Goal: Use online tool/utility: Utilize a website feature to perform a specific function

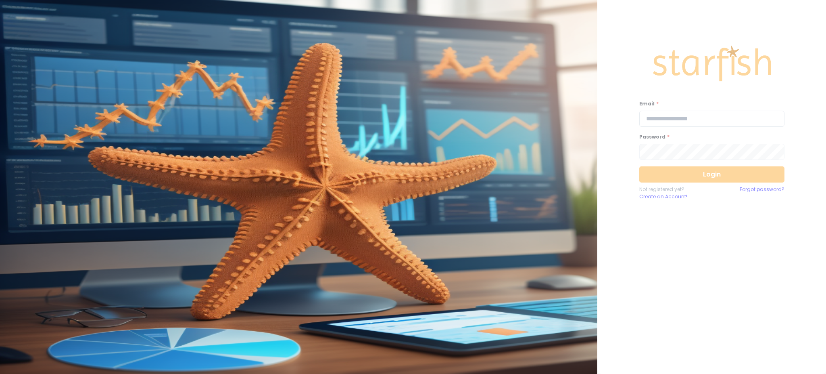
click at [707, 122] on input "email" at bounding box center [712, 119] width 145 height 16
type input "**********"
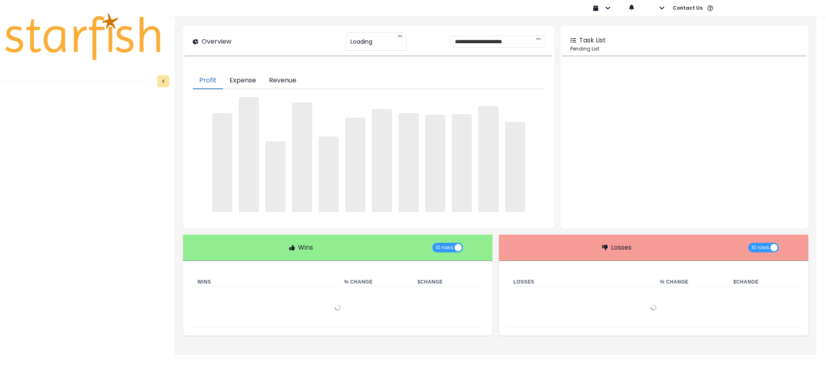
type input "********"
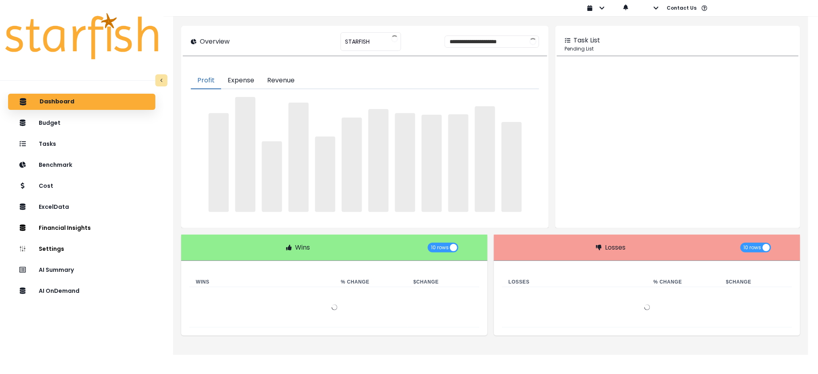
click at [143, 347] on div "Dashboard Budget Tasks Benchmark Cost ExcelData Financial Insights Location Ana…" at bounding box center [81, 248] width 163 height 313
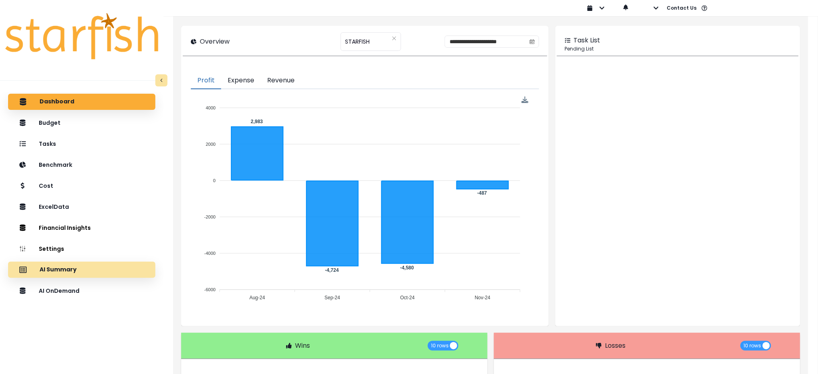
click at [69, 262] on div "AI Summary" at bounding box center [82, 269] width 134 height 17
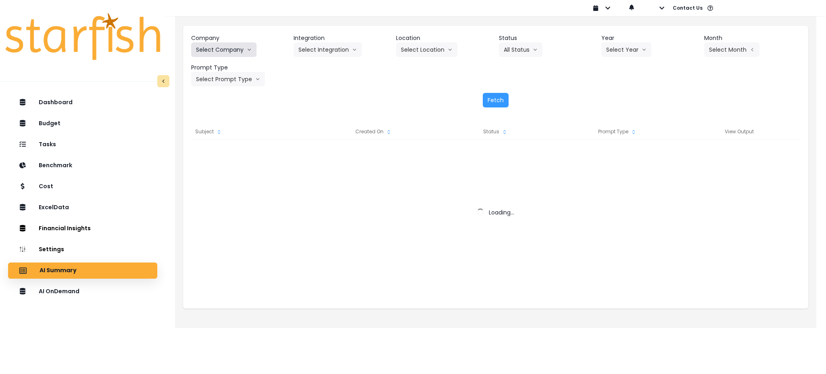
click at [250, 48] on icon "arrow down line" at bounding box center [249, 50] width 5 height 8
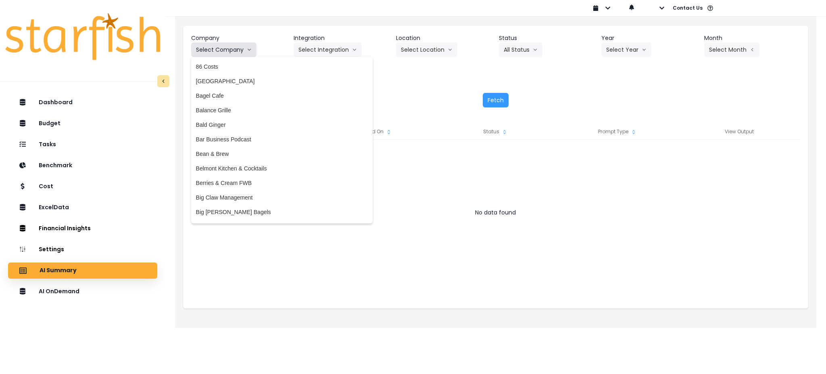
click at [246, 55] on button "Select Company" at bounding box center [223, 49] width 65 height 15
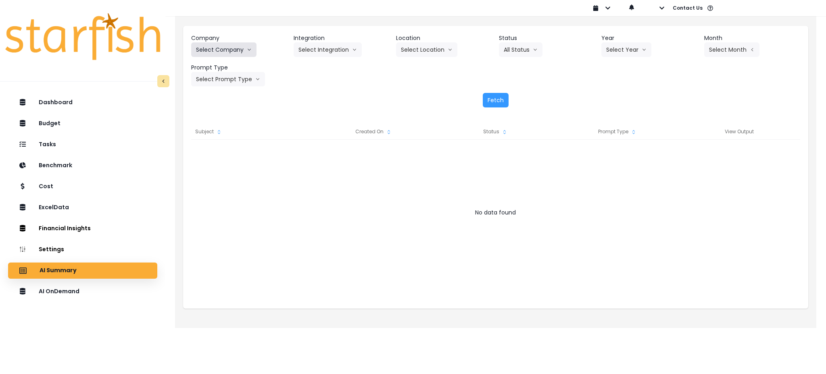
click at [235, 44] on button "Select Company" at bounding box center [223, 49] width 65 height 15
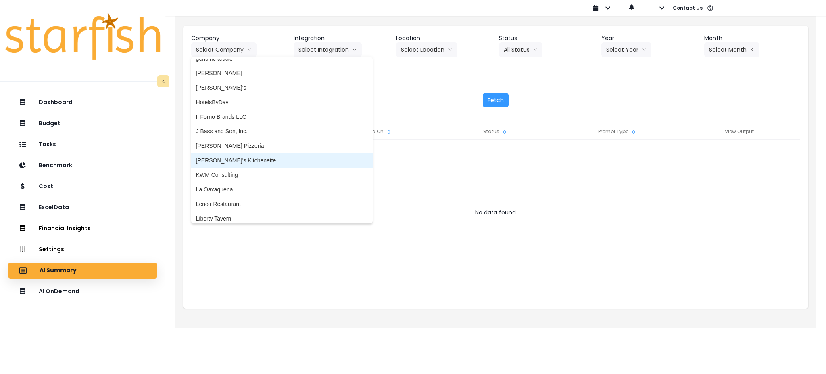
scroll to position [1076, 0]
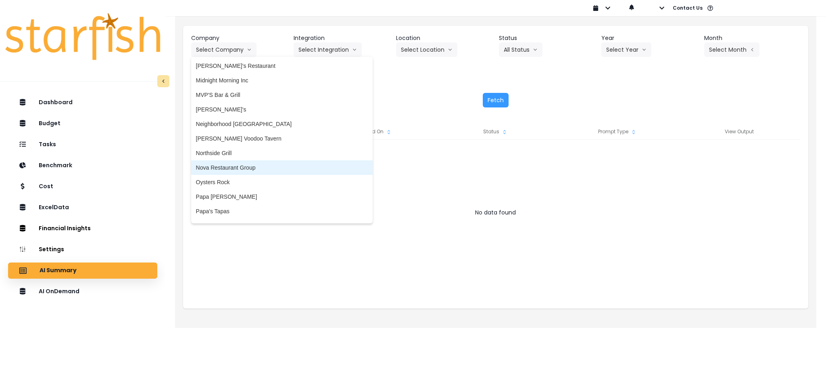
click at [254, 171] on span "Nova Restaurant Group" at bounding box center [282, 167] width 172 height 8
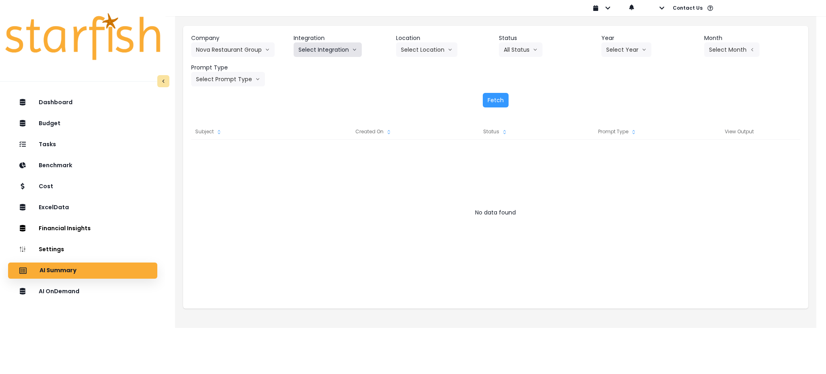
click at [328, 47] on button "Select Integration" at bounding box center [328, 49] width 68 height 15
click at [323, 67] on span "Nova Restaurant Group" at bounding box center [329, 67] width 60 height 8
click at [430, 50] on button "Select Location" at bounding box center [426, 49] width 61 height 15
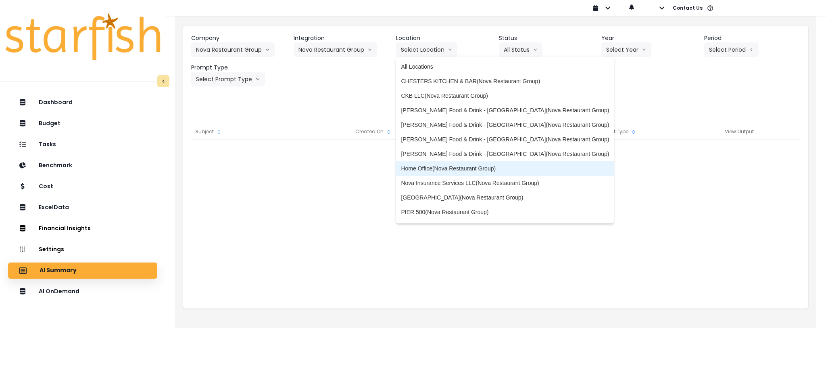
click at [421, 167] on span "Home Office(Nova Restaurant Group)" at bounding box center [505, 168] width 208 height 8
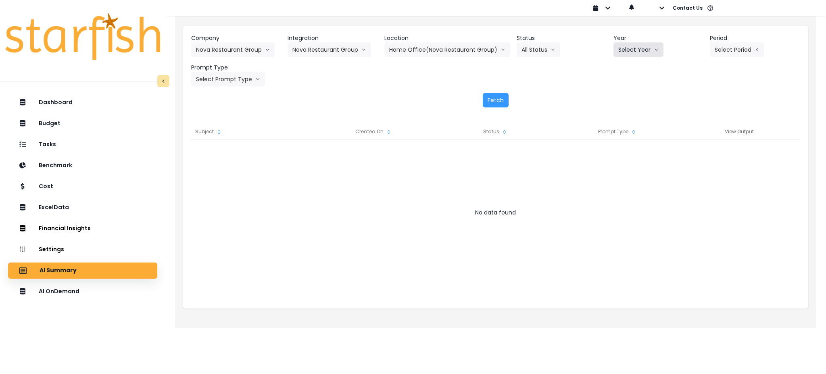
click at [649, 53] on button "Select Year" at bounding box center [639, 49] width 50 height 15
click at [627, 93] on span "2025" at bounding box center [625, 96] width 13 height 8
click at [735, 52] on button "Select Period" at bounding box center [737, 49] width 54 height 15
click at [695, 138] on span "P7" at bounding box center [700, 139] width 10 height 8
click at [208, 86] on button "Select Prompt Type" at bounding box center [228, 79] width 74 height 15
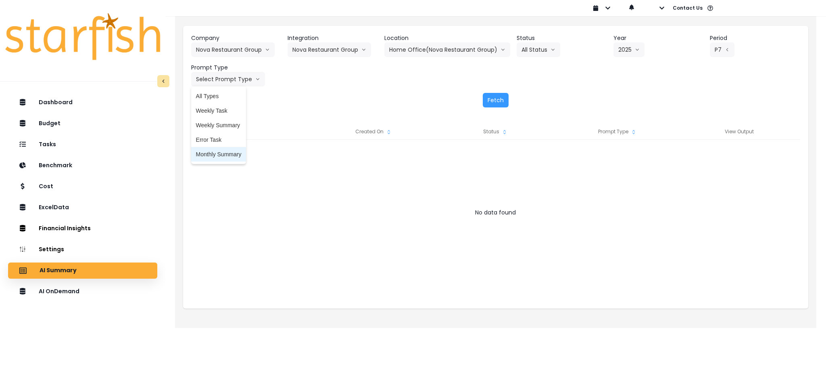
click at [216, 157] on span "Monthly Summary" at bounding box center [219, 154] width 46 height 8
click at [484, 100] on button "Fetch" at bounding box center [496, 100] width 26 height 15
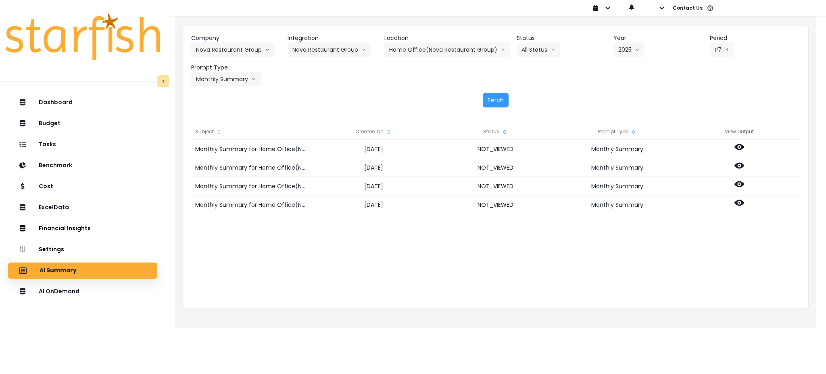
click at [610, 264] on div "Monthly Summary for Home Office(Nova Restaurant Group) for P7 2025 [DATE] NOT_V…" at bounding box center [495, 220] width 609 height 161
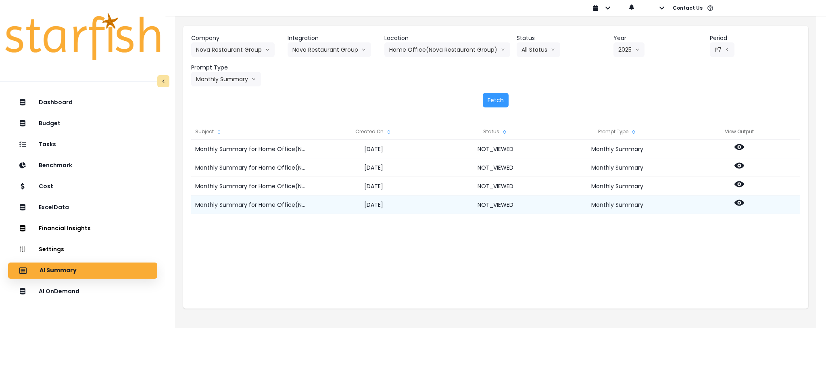
click at [732, 205] on div at bounding box center [740, 204] width 122 height 19
click at [739, 203] on circle at bounding box center [740, 203] width 2 height 2
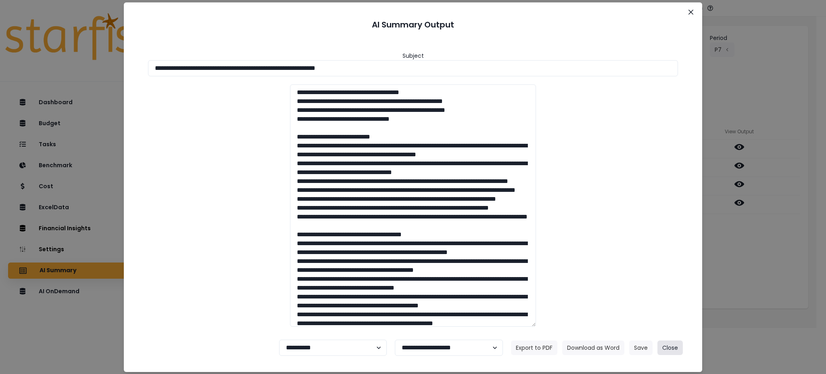
click at [675, 347] on button "Close" at bounding box center [670, 347] width 25 height 15
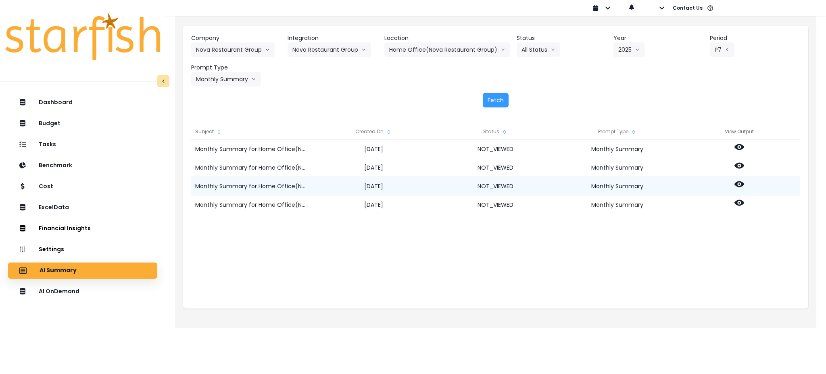
click at [742, 183] on icon at bounding box center [740, 184] width 10 height 6
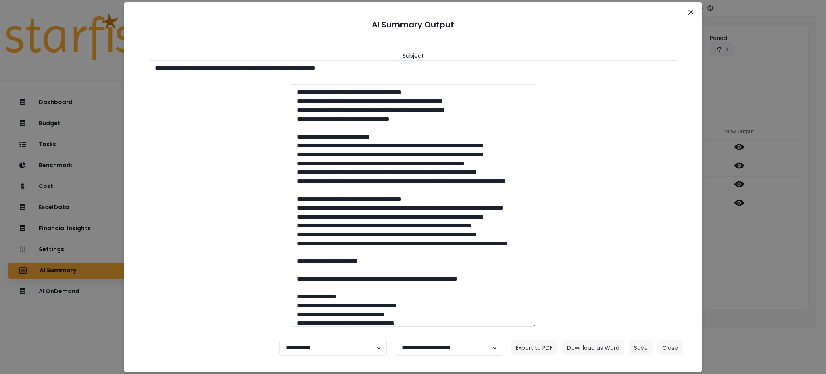
click at [773, 257] on div "**********" at bounding box center [413, 187] width 826 height 374
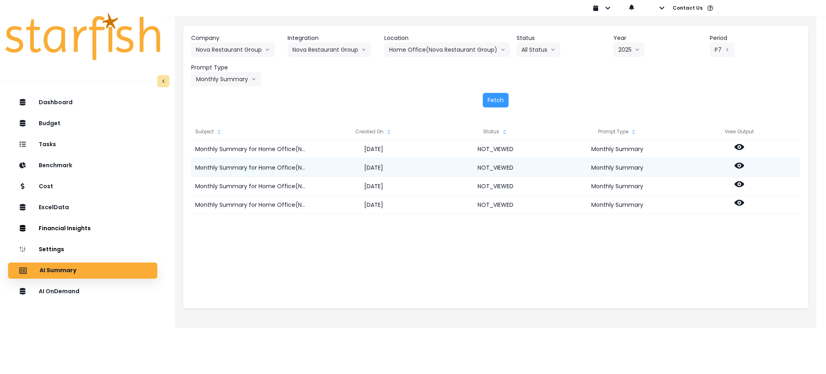
click at [741, 169] on icon at bounding box center [740, 166] width 10 height 10
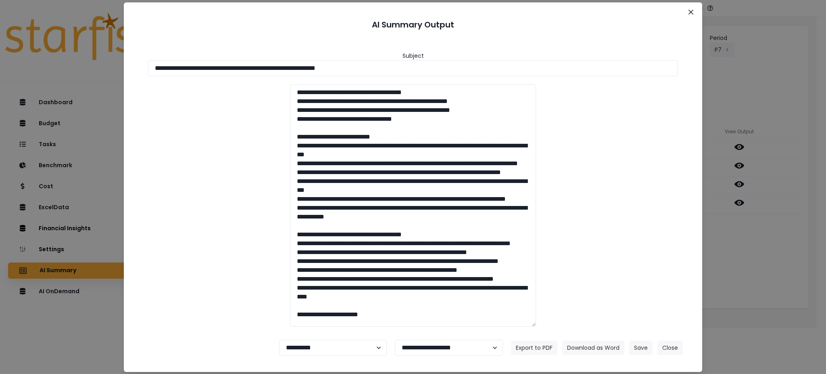
click at [753, 257] on div "**********" at bounding box center [413, 187] width 826 height 374
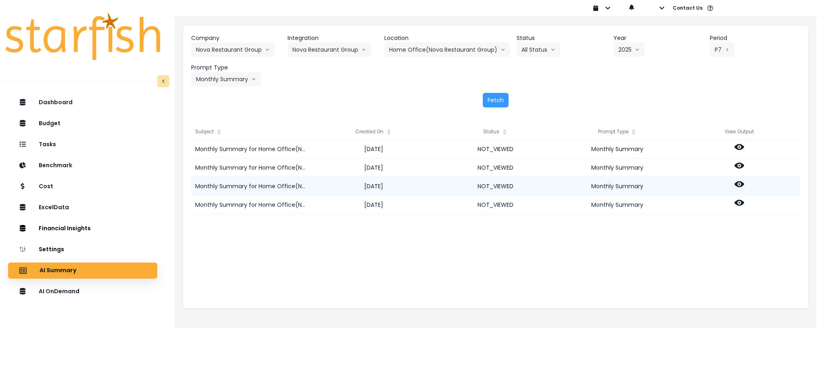
click at [740, 186] on icon at bounding box center [740, 184] width 10 height 6
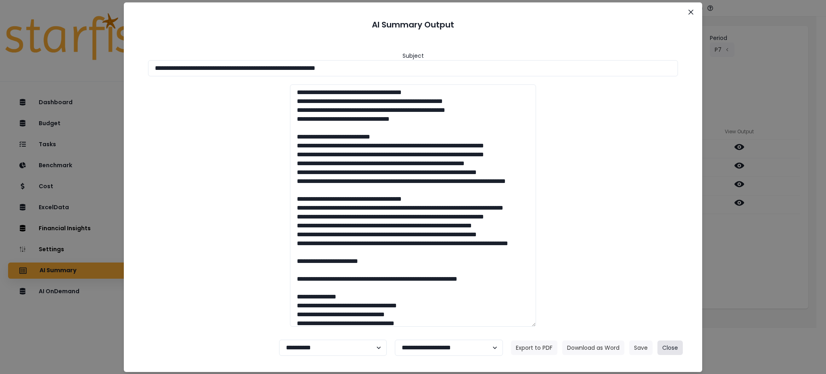
click at [669, 349] on button "Close" at bounding box center [670, 347] width 25 height 15
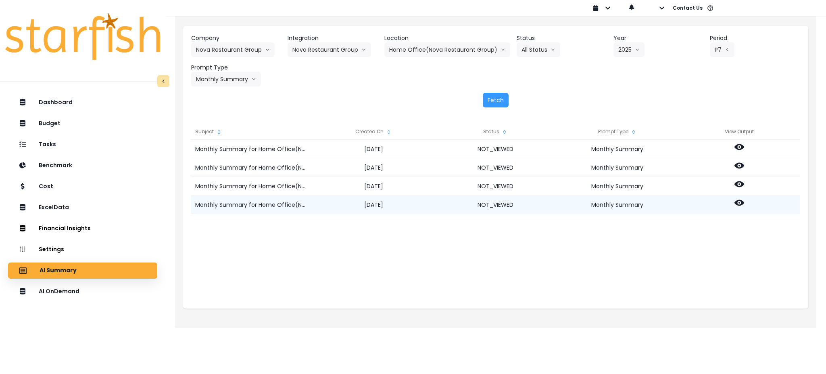
click at [735, 205] on icon at bounding box center [740, 203] width 10 height 10
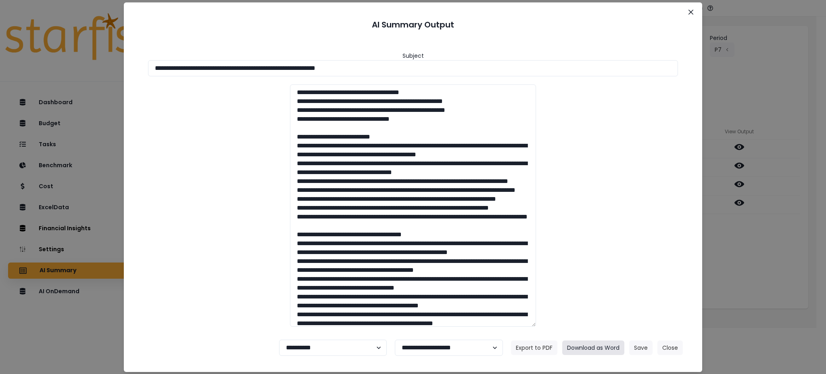
click at [577, 342] on button "Download as Word" at bounding box center [593, 347] width 62 height 15
click at [740, 273] on div "**********" at bounding box center [413, 187] width 826 height 374
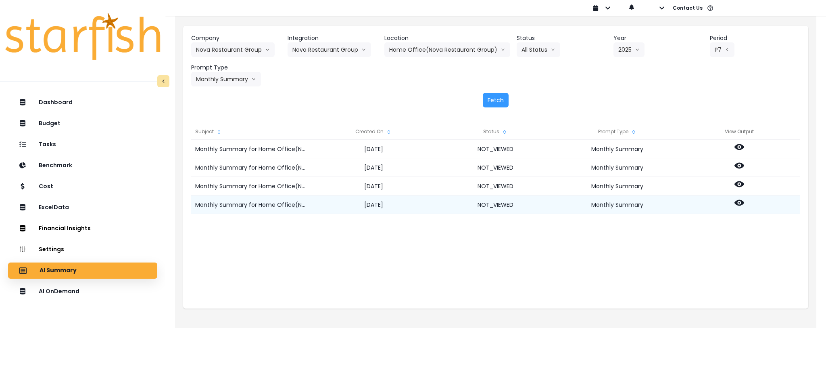
click at [741, 202] on icon at bounding box center [740, 203] width 10 height 6
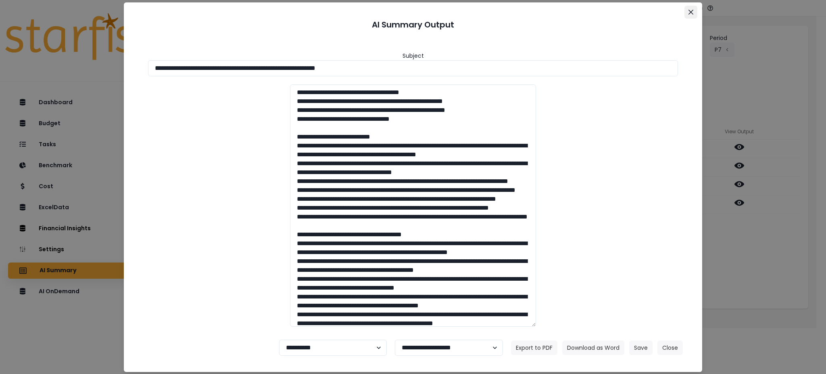
click at [690, 13] on icon "Close" at bounding box center [691, 11] width 5 height 5
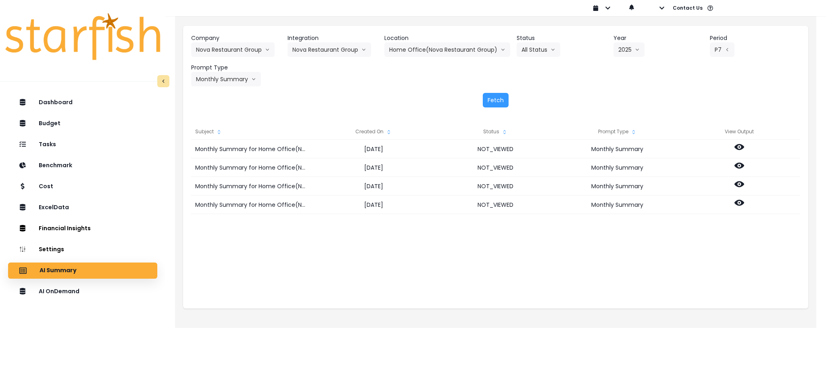
drag, startPoint x: 775, startPoint y: 322, endPoint x: 754, endPoint y: 252, distance: 72.9
click at [775, 322] on div "Company Nova Restaurant Group 86 Costs Asti Bagel Cafe Balance Grille Bald Ging…" at bounding box center [496, 169] width 642 height 316
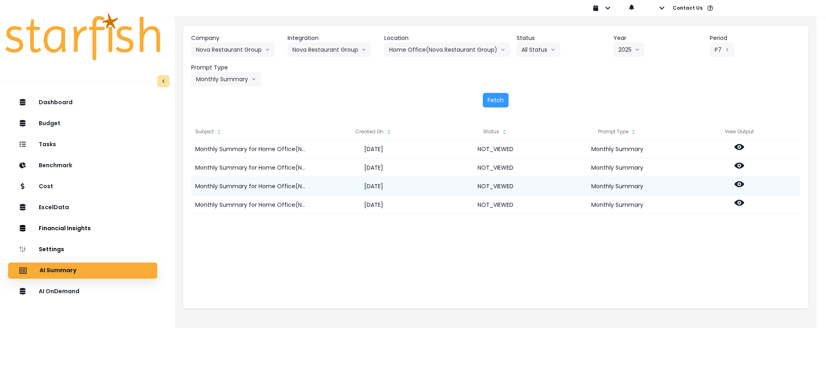
click at [737, 179] on icon at bounding box center [740, 184] width 10 height 10
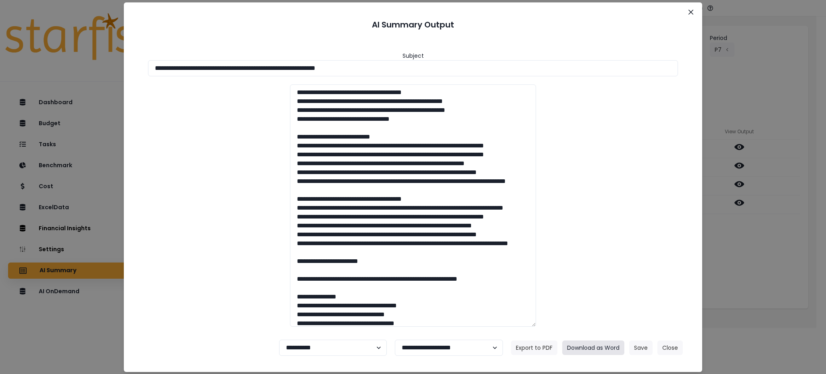
click at [579, 353] on button "Download as Word" at bounding box center [593, 347] width 62 height 15
click at [667, 349] on button "Close" at bounding box center [670, 347] width 25 height 15
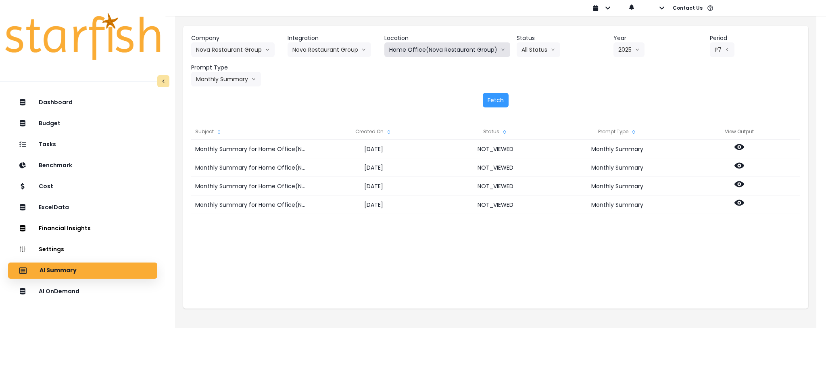
click at [422, 50] on button "Home Office(Nova Restaurant Group)" at bounding box center [448, 49] width 126 height 15
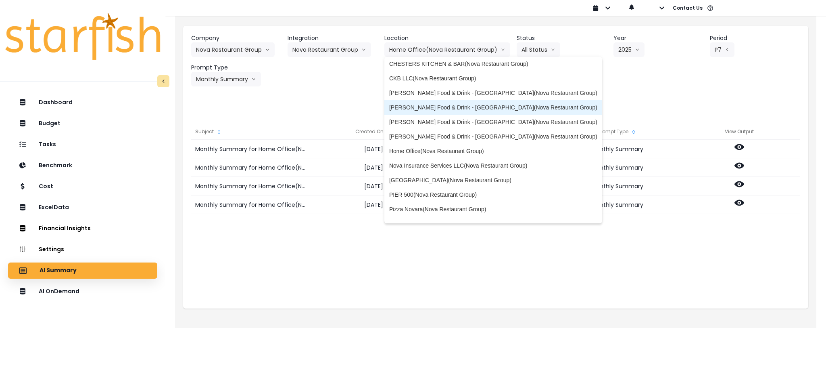
scroll to position [42, 0]
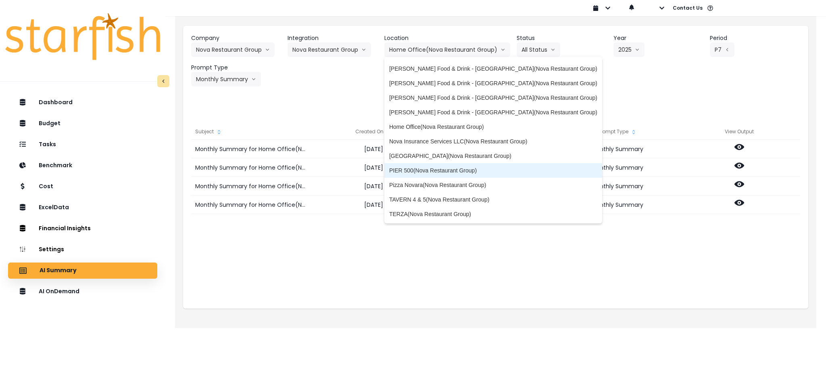
click at [432, 168] on span "PIER 500(Nova Restaurant Group)" at bounding box center [493, 170] width 208 height 8
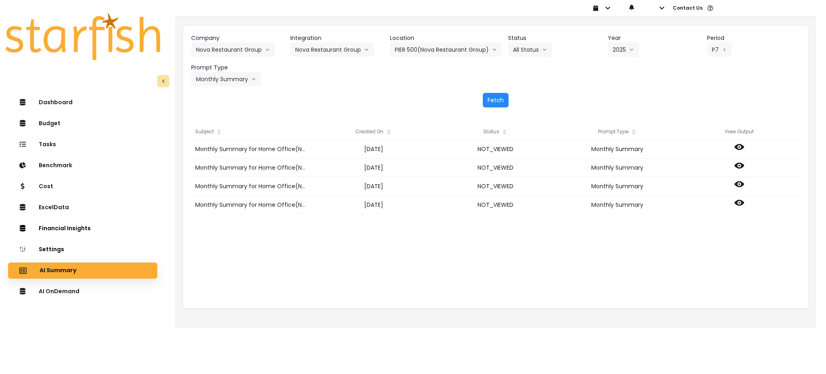
click at [493, 100] on button "Fetch" at bounding box center [496, 100] width 26 height 15
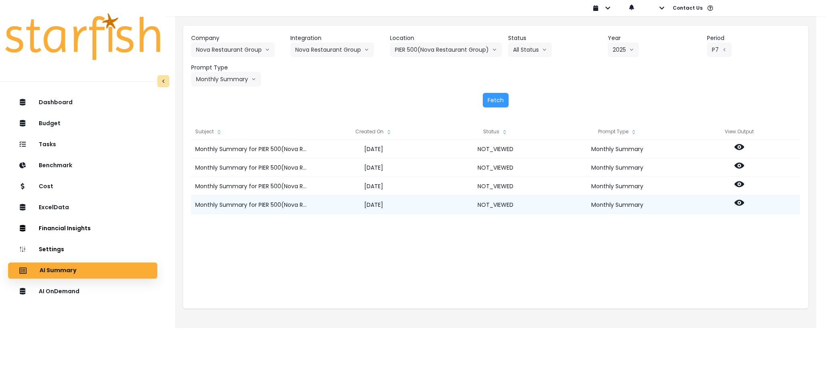
click at [740, 205] on icon at bounding box center [740, 203] width 10 height 6
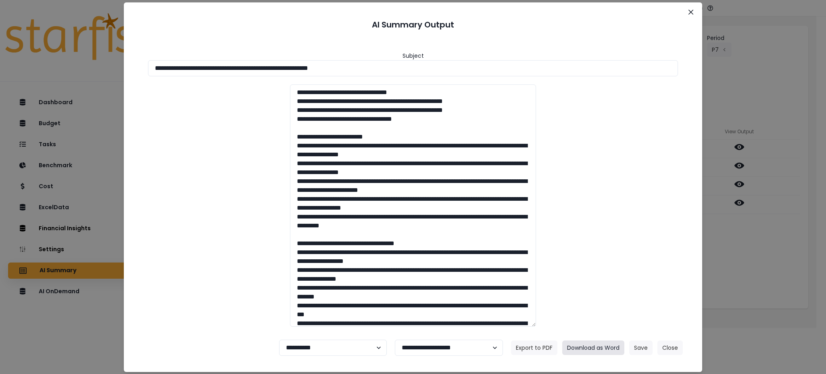
click at [611, 346] on button "Download as Word" at bounding box center [593, 347] width 62 height 15
drag, startPoint x: 767, startPoint y: 268, endPoint x: 767, endPoint y: 249, distance: 19.0
click at [767, 268] on div "**********" at bounding box center [413, 187] width 826 height 374
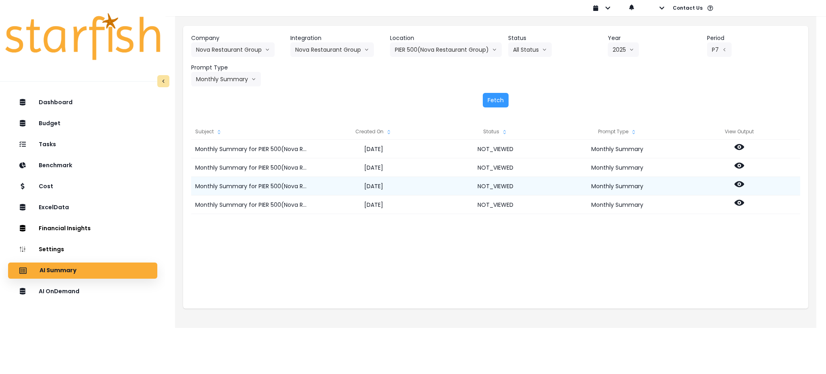
click at [738, 182] on icon at bounding box center [740, 184] width 10 height 6
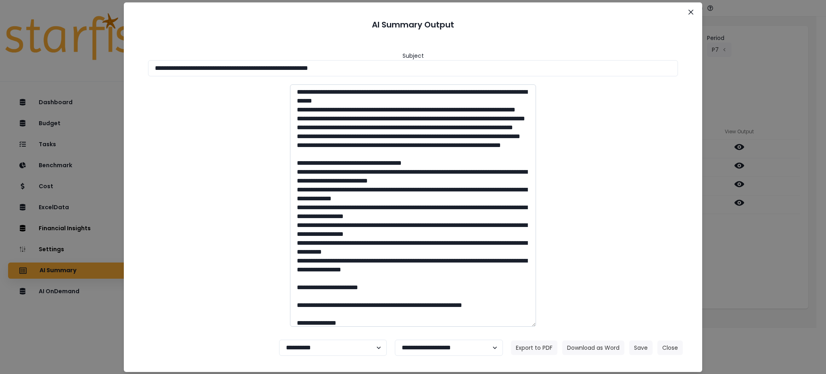
scroll to position [0, 0]
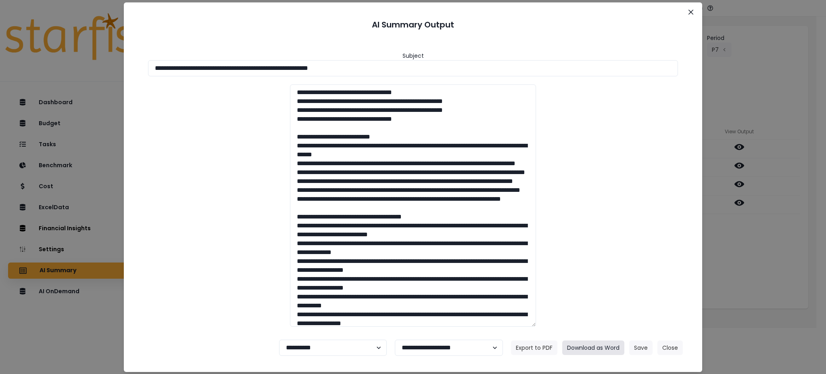
click at [588, 348] on button "Download as Word" at bounding box center [593, 347] width 62 height 15
click at [782, 245] on div "**********" at bounding box center [413, 187] width 826 height 374
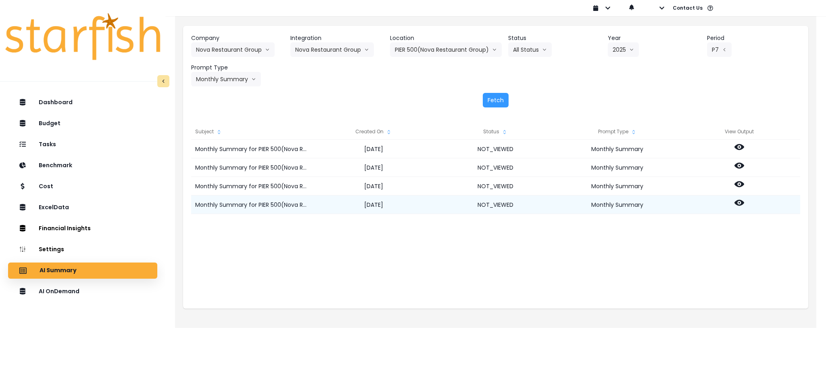
click at [740, 198] on icon at bounding box center [740, 203] width 10 height 10
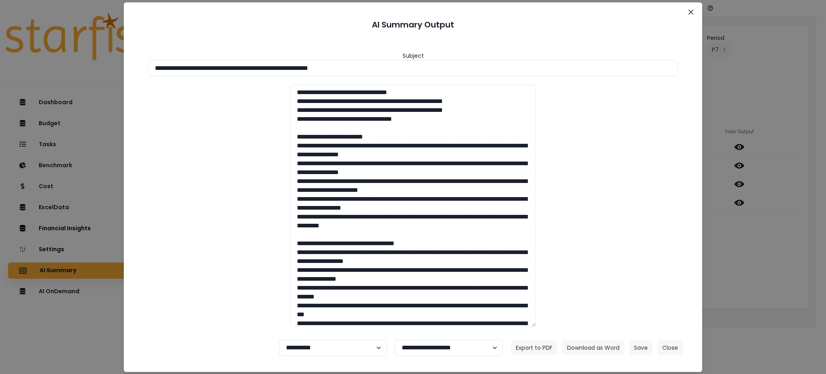
click at [762, 260] on div "**********" at bounding box center [413, 187] width 826 height 374
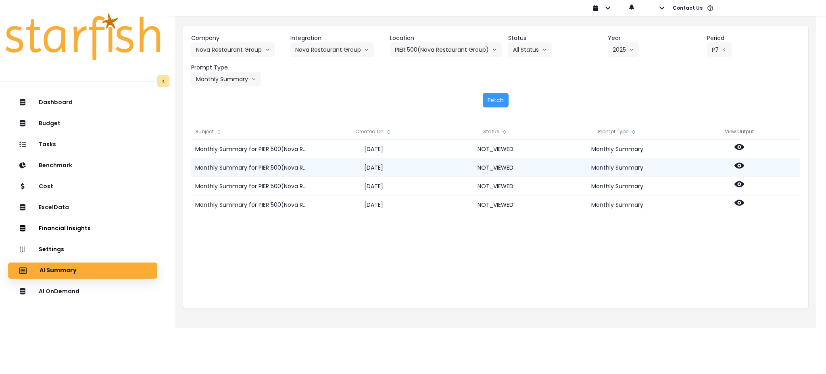
click at [738, 166] on icon at bounding box center [740, 166] width 10 height 10
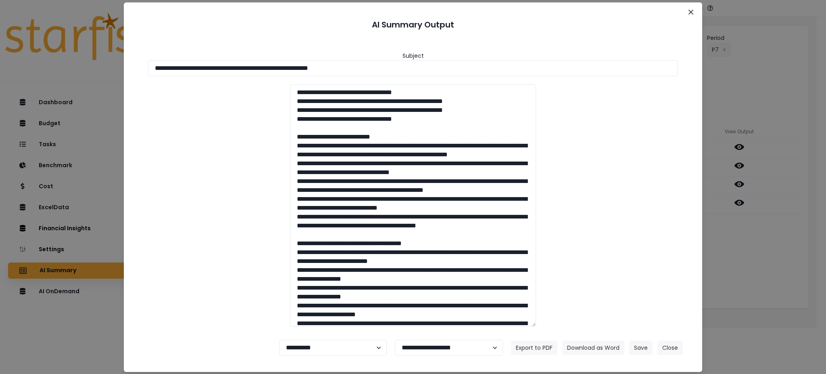
click at [775, 249] on div "**********" at bounding box center [413, 187] width 826 height 374
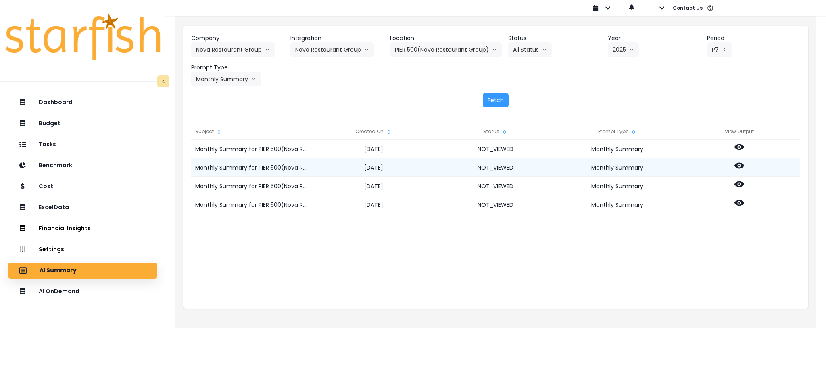
click at [737, 161] on icon at bounding box center [740, 166] width 10 height 10
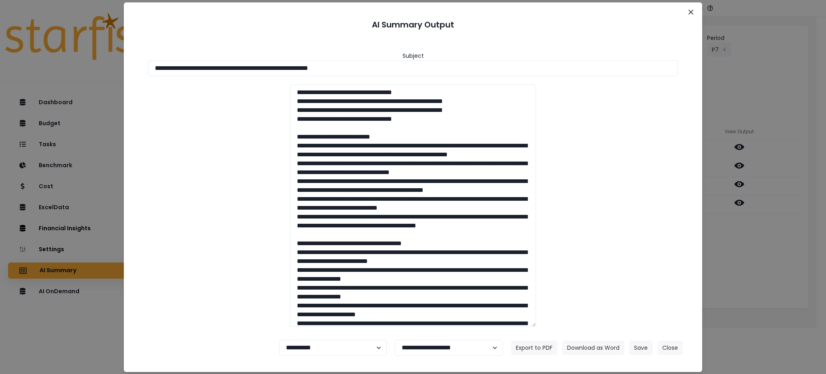
click at [747, 230] on div "**********" at bounding box center [413, 187] width 826 height 374
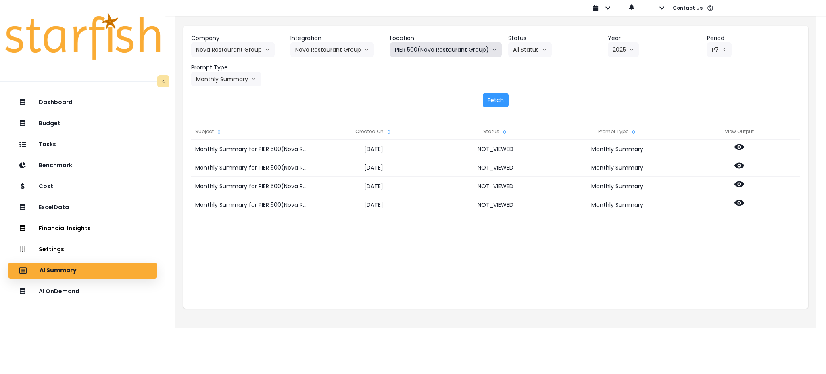
click at [465, 50] on button "PIER 500(Nova Restaurant Group)" at bounding box center [446, 49] width 112 height 15
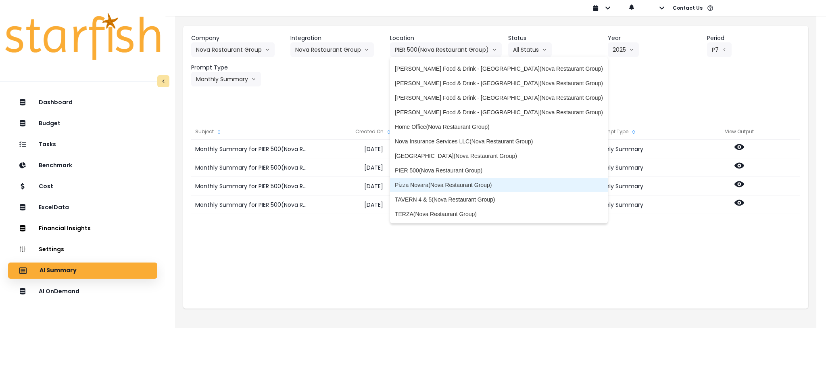
click at [444, 178] on li "Pizza Novara(Nova Restaurant Group)" at bounding box center [499, 185] width 218 height 15
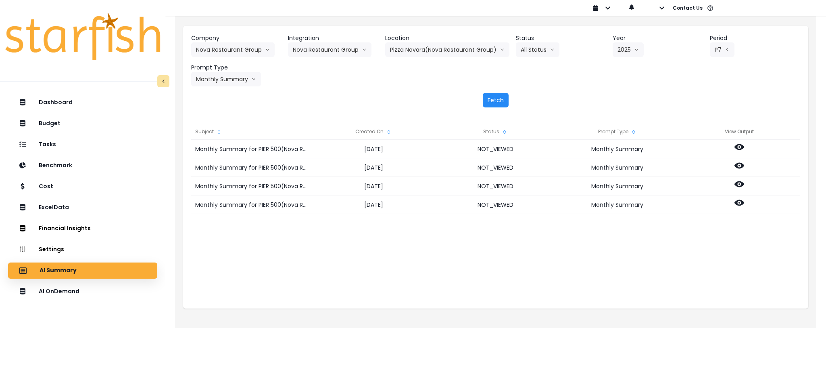
click at [491, 98] on button "Fetch" at bounding box center [496, 100] width 26 height 15
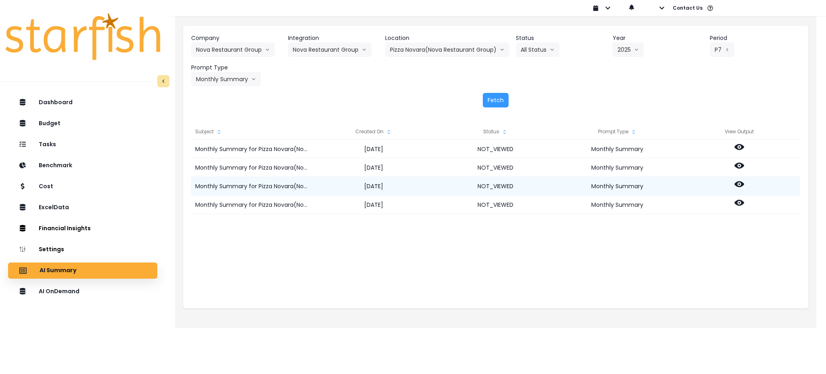
click at [744, 183] on icon at bounding box center [740, 184] width 10 height 10
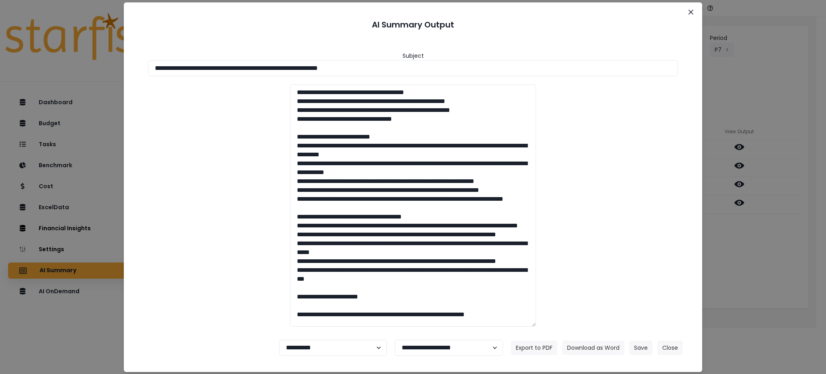
click at [757, 258] on div "**********" at bounding box center [413, 187] width 826 height 374
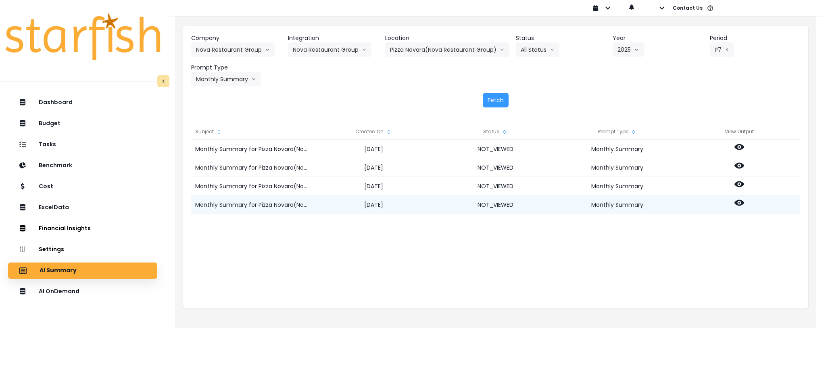
click at [740, 198] on icon at bounding box center [740, 203] width 10 height 10
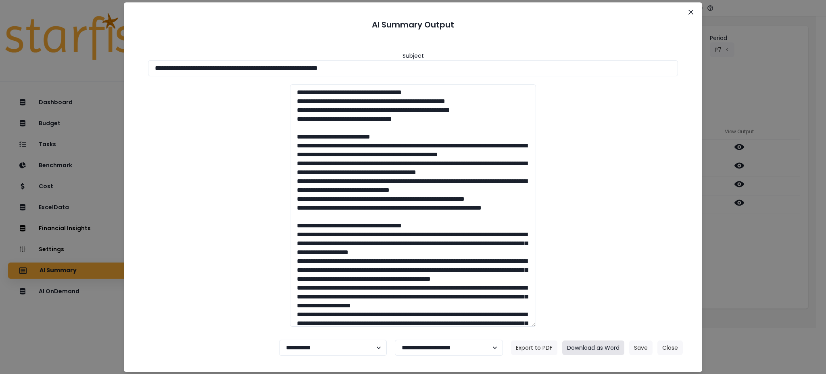
click at [596, 349] on button "Download as Word" at bounding box center [593, 347] width 62 height 15
click at [752, 227] on div "**********" at bounding box center [413, 187] width 826 height 374
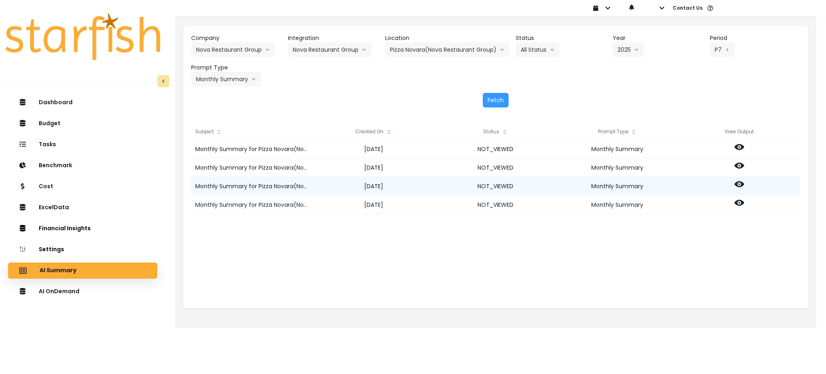
click at [741, 183] on icon at bounding box center [740, 184] width 10 height 6
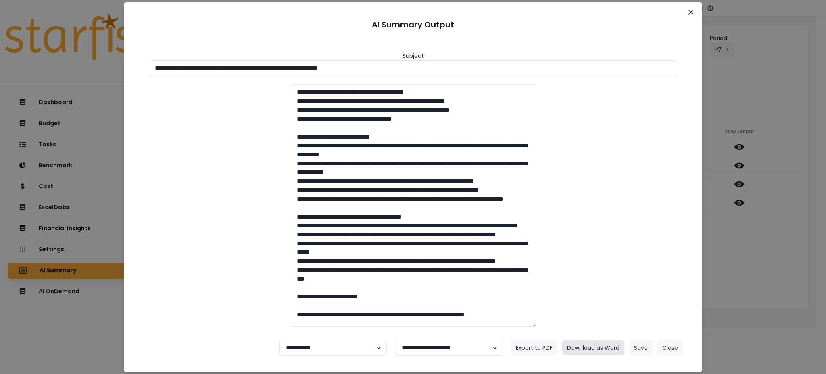
click at [602, 349] on button "Download as Word" at bounding box center [593, 347] width 62 height 15
click at [675, 350] on button "Close" at bounding box center [670, 347] width 25 height 15
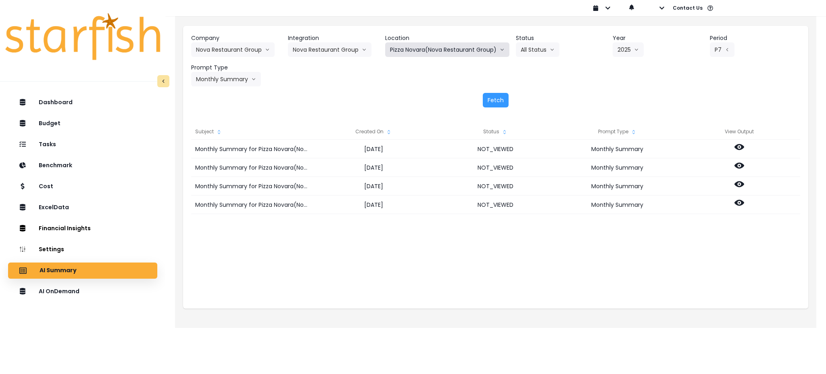
click at [473, 52] on button "Pizza Novara(Nova Restaurant Group)" at bounding box center [447, 49] width 124 height 15
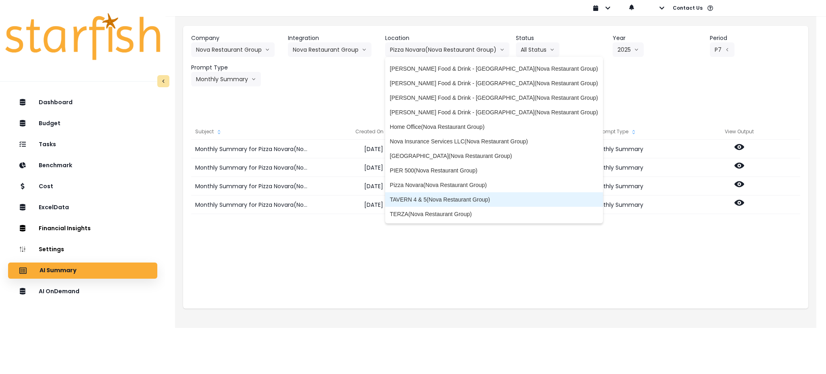
click at [466, 194] on li "TAVERN 4 & 5(Nova Restaurant Group)" at bounding box center [494, 199] width 218 height 15
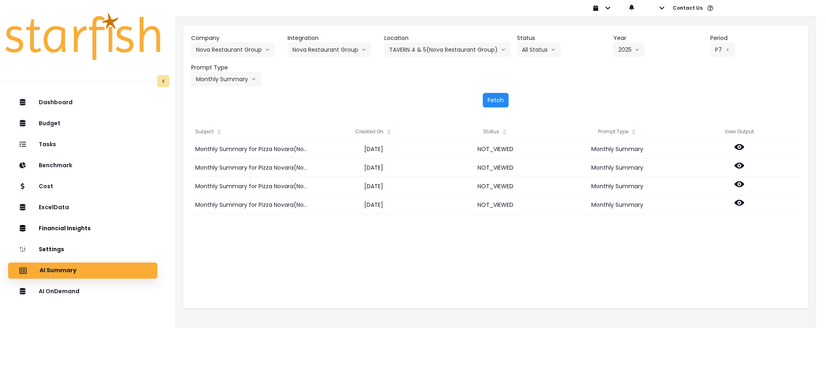
click at [495, 102] on button "Fetch" at bounding box center [496, 100] width 26 height 15
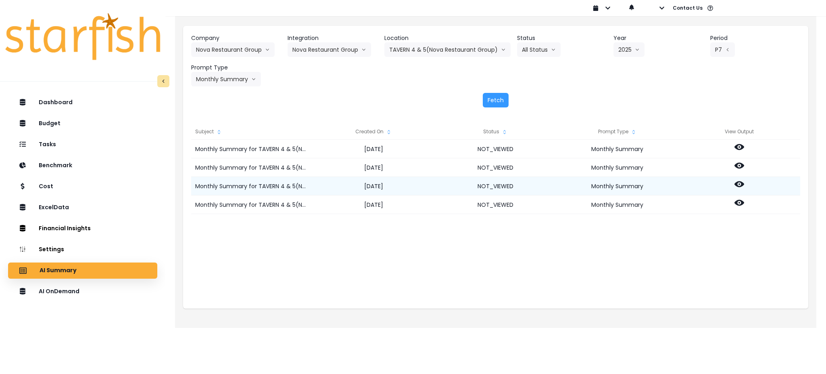
click at [743, 182] on icon at bounding box center [740, 184] width 10 height 6
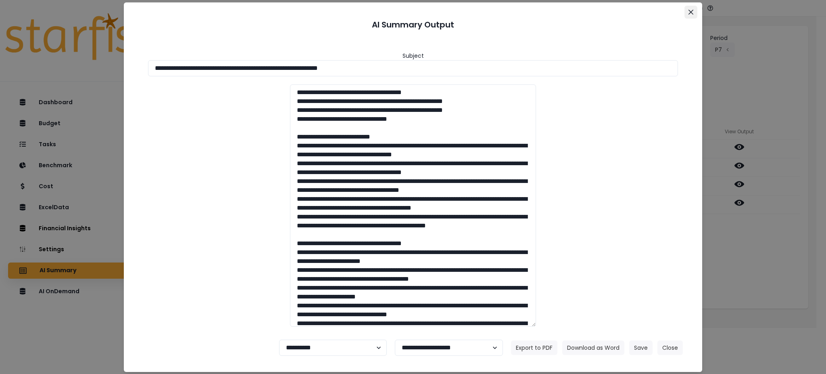
click at [696, 6] on button "Close" at bounding box center [691, 12] width 13 height 13
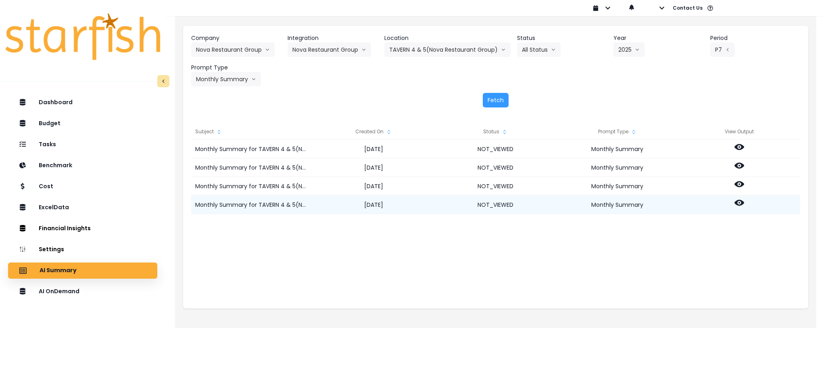
click at [738, 207] on icon at bounding box center [740, 203] width 10 height 10
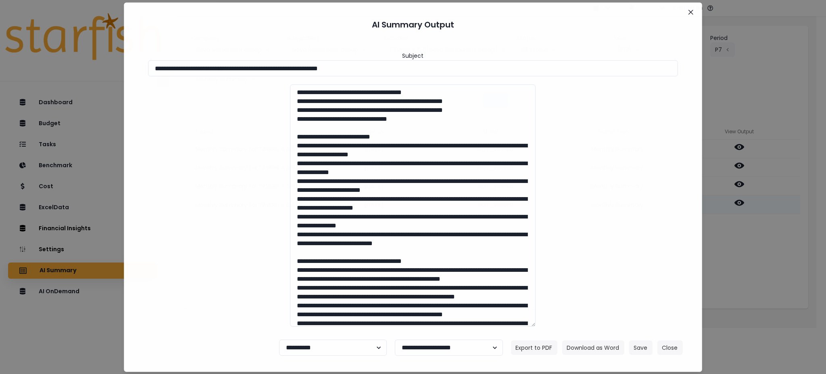
click at [738, 205] on div "**********" at bounding box center [413, 187] width 826 height 374
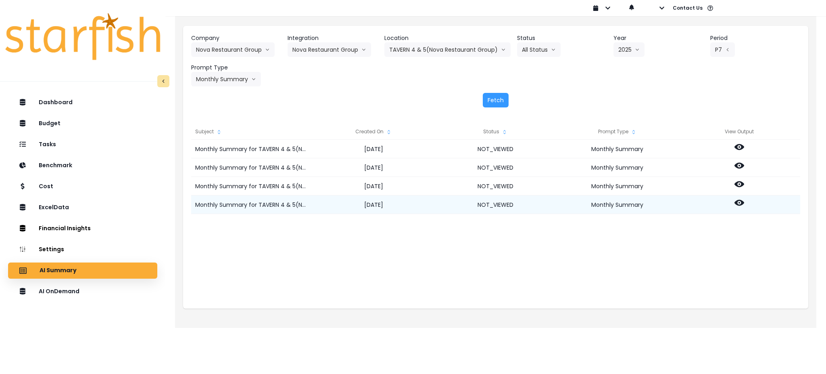
click at [738, 205] on icon at bounding box center [740, 203] width 10 height 10
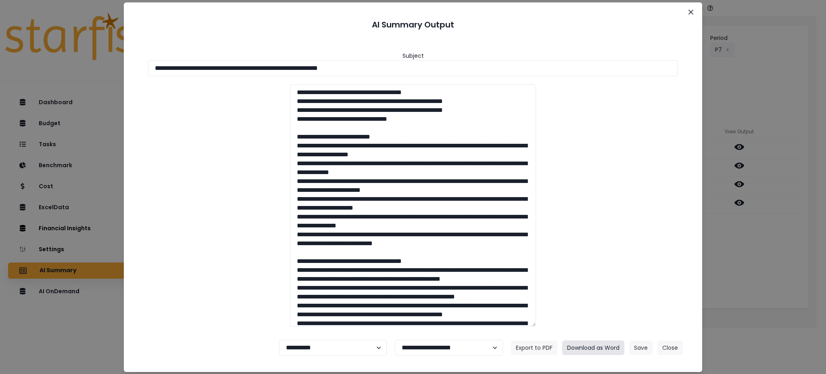
click at [592, 350] on button "Download as Word" at bounding box center [593, 347] width 62 height 15
click at [738, 257] on div "**********" at bounding box center [413, 187] width 826 height 374
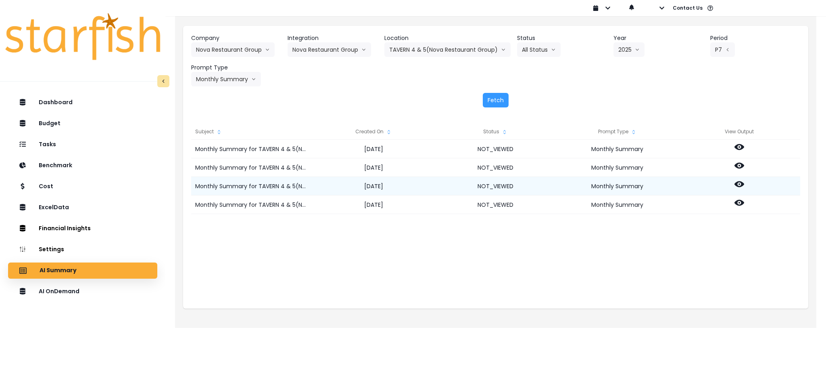
click at [738, 186] on icon at bounding box center [740, 184] width 10 height 10
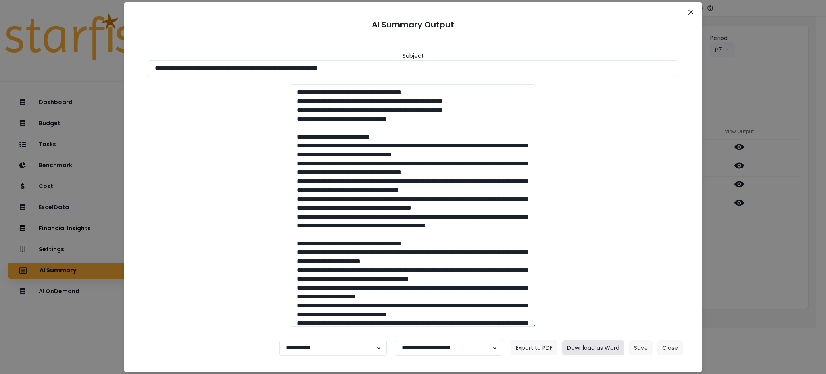
click at [600, 345] on button "Download as Word" at bounding box center [593, 347] width 62 height 15
click at [677, 345] on button "Close" at bounding box center [670, 347] width 25 height 15
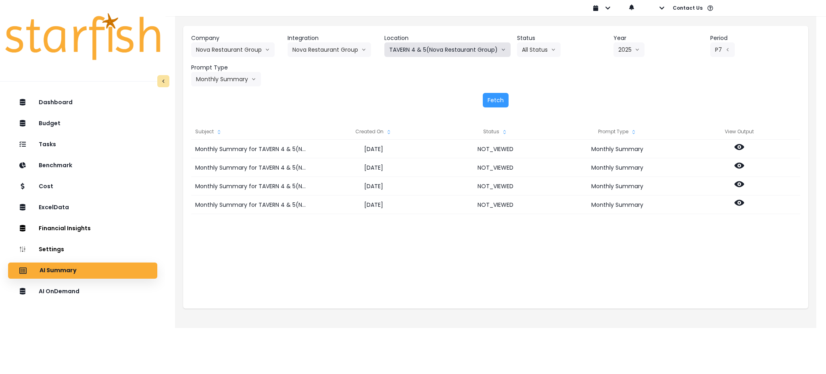
click at [464, 49] on button "TAVERN 4 & 5(Nova Restaurant Group)" at bounding box center [448, 49] width 126 height 15
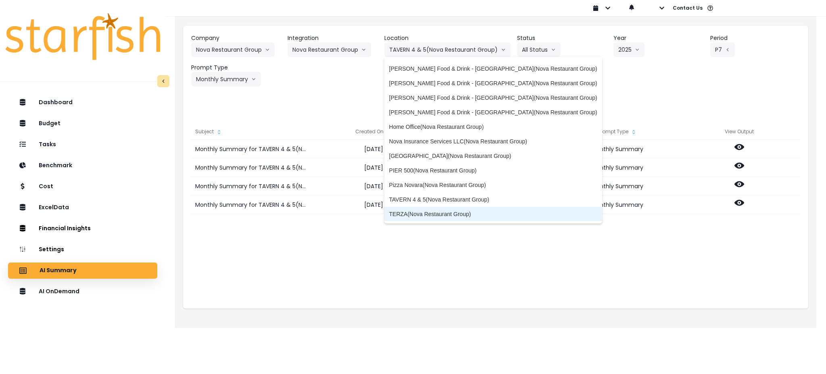
click at [440, 208] on li "TERZA(Nova Restaurant Group)" at bounding box center [494, 214] width 218 height 15
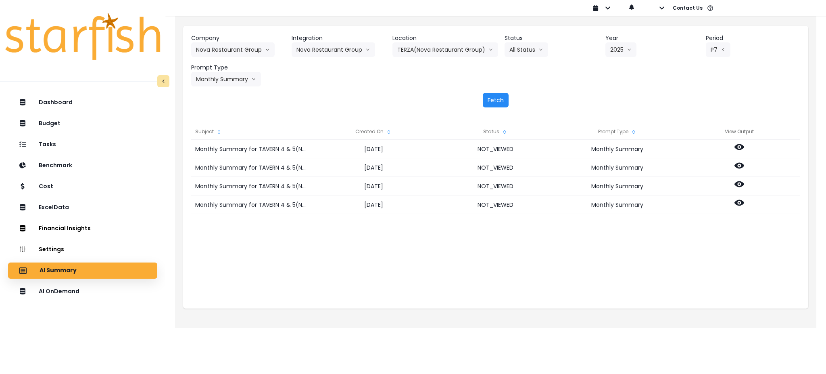
click at [494, 103] on button "Fetch" at bounding box center [496, 100] width 26 height 15
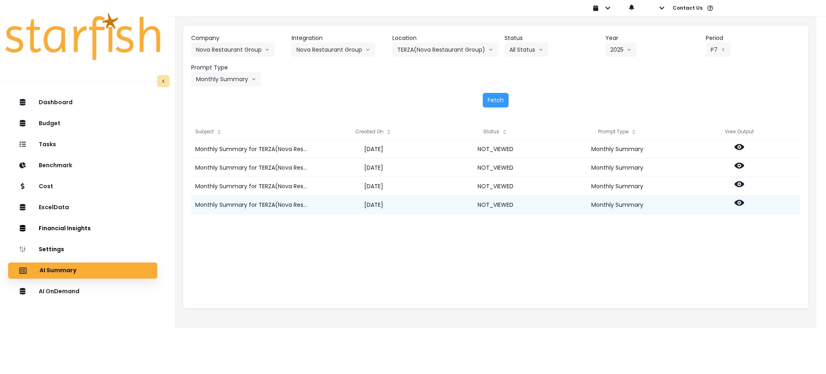
click at [736, 200] on icon at bounding box center [740, 203] width 10 height 10
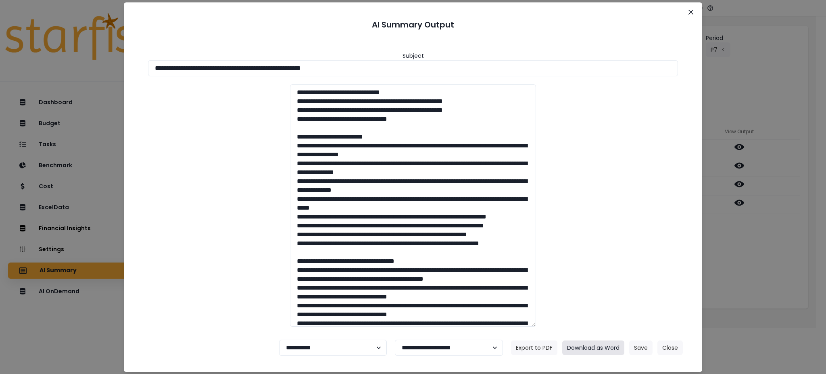
click at [587, 341] on button "Download as Word" at bounding box center [593, 347] width 62 height 15
click at [740, 239] on div "**********" at bounding box center [413, 187] width 826 height 374
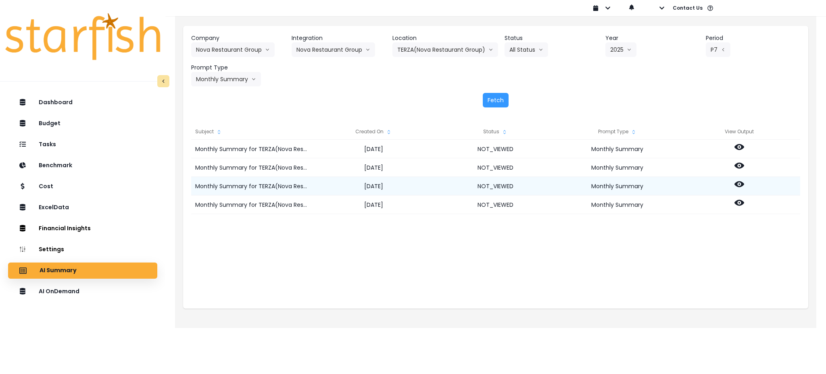
click at [742, 181] on icon at bounding box center [740, 184] width 10 height 10
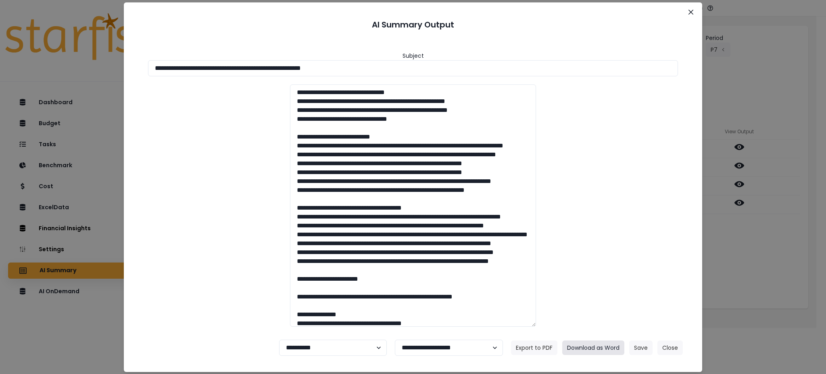
click at [583, 345] on button "Download as Word" at bounding box center [593, 347] width 62 height 15
